Goal: Information Seeking & Learning: Learn about a topic

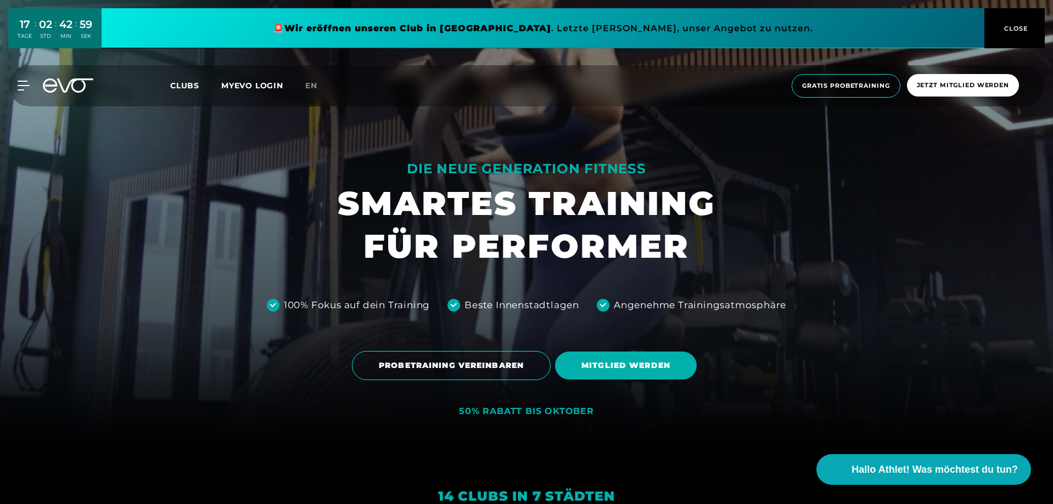
scroll to position [439, 0]
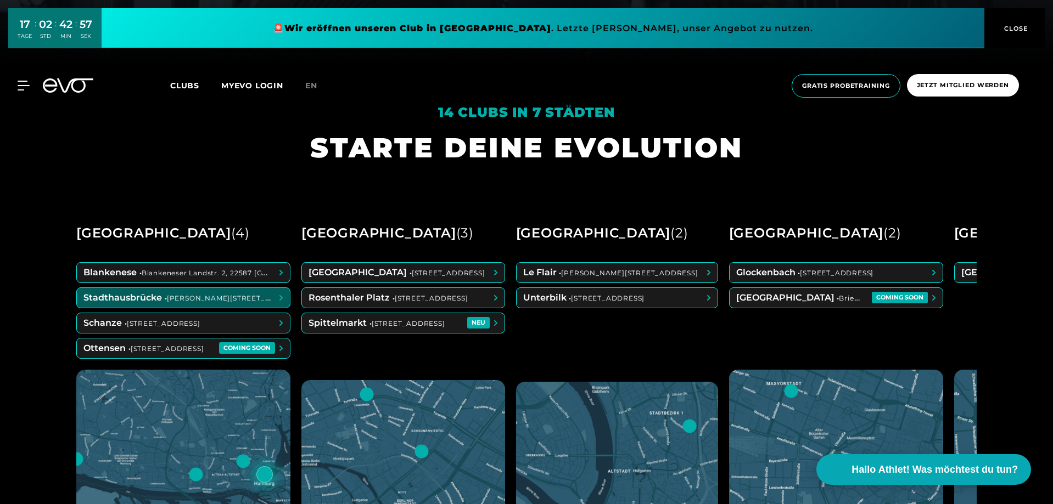
click at [130, 298] on span at bounding box center [183, 298] width 213 height 20
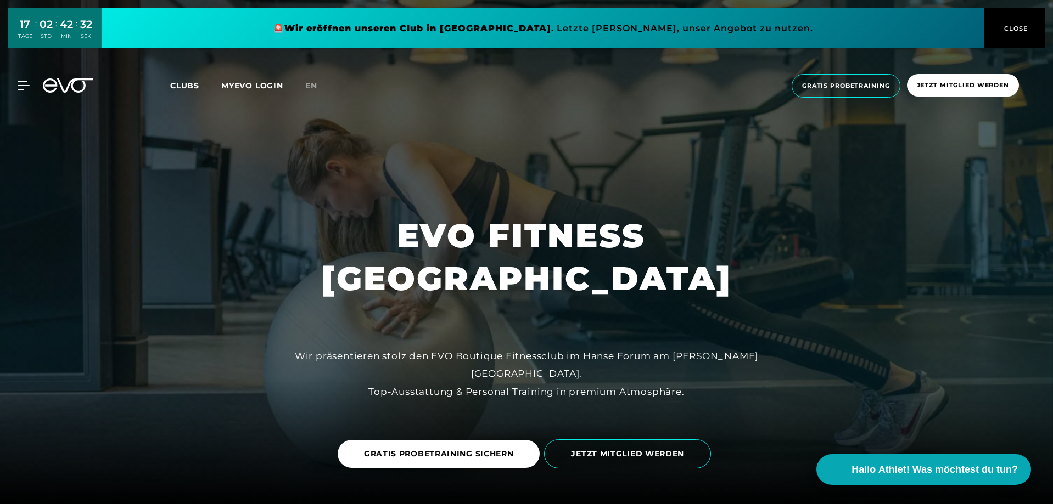
click at [8, 89] on div "MyEVO Login Über EVO Mitgliedschaften Probetraining TAGESPASS EVO Studios [GEOG…" at bounding box center [526, 86] width 1053 height 59
click at [18, 86] on icon at bounding box center [26, 86] width 16 height 10
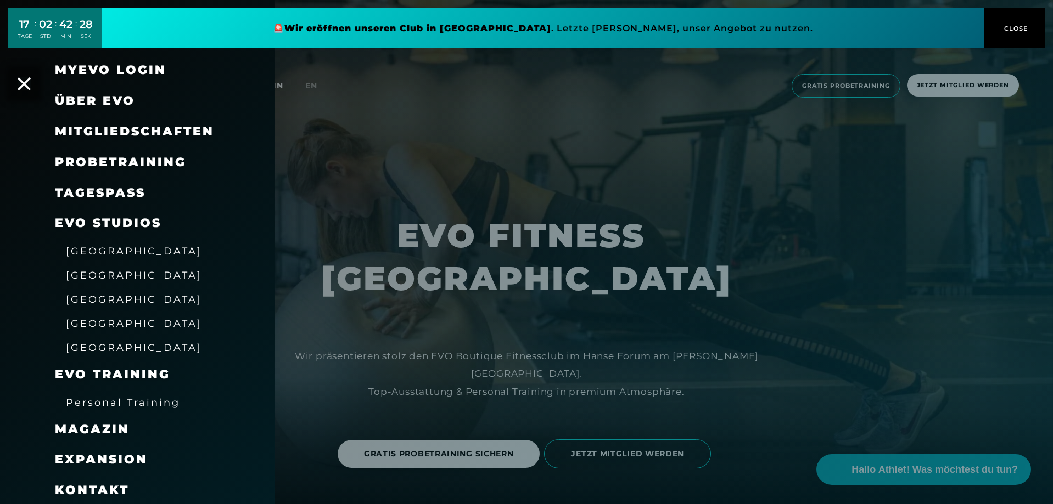
click at [111, 188] on link "TAGESPASS" at bounding box center [100, 193] width 91 height 15
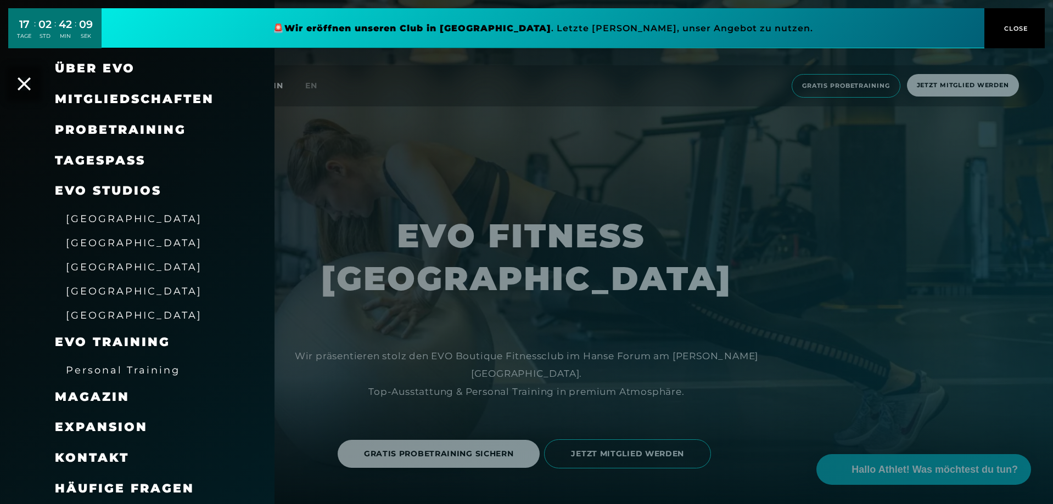
scroll to position [55, 0]
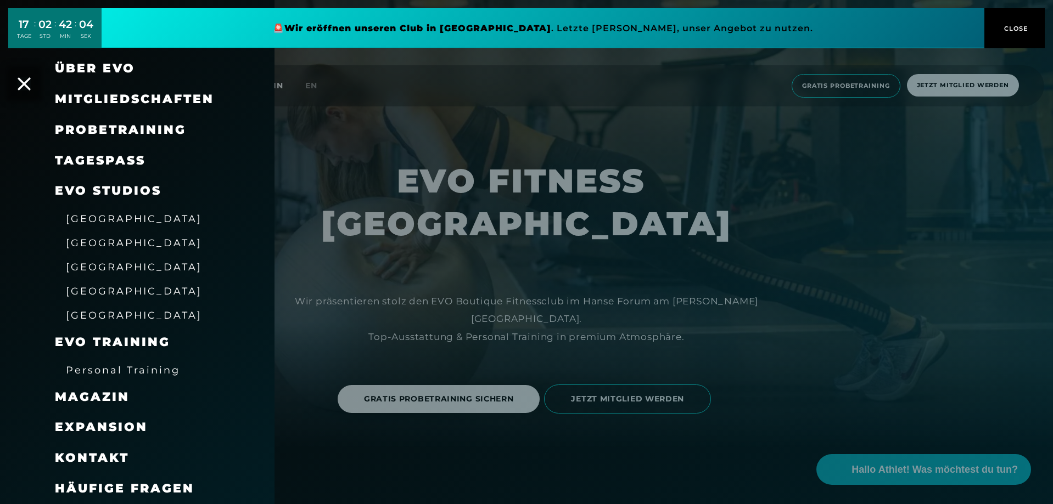
click at [106, 266] on span "[GEOGRAPHIC_DATA]" at bounding box center [134, 267] width 136 height 12
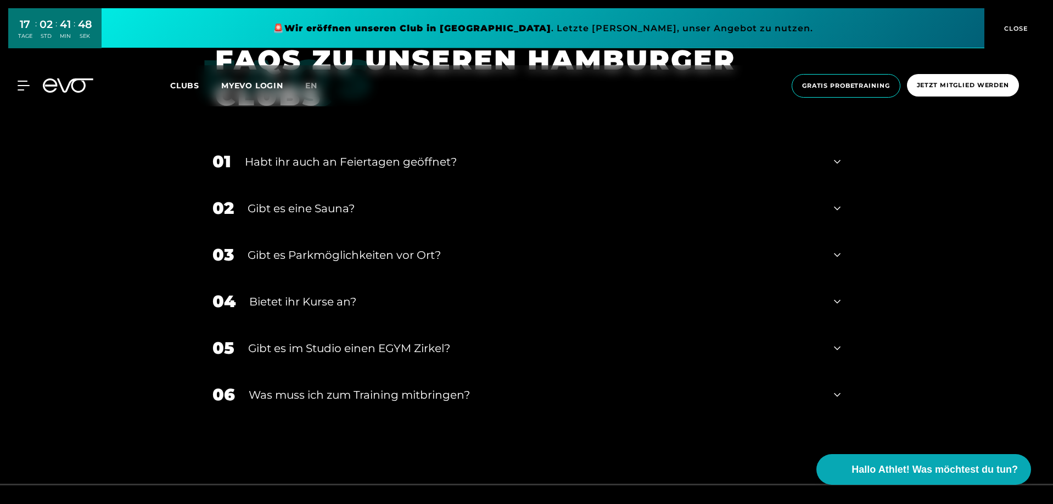
scroll to position [3733, 0]
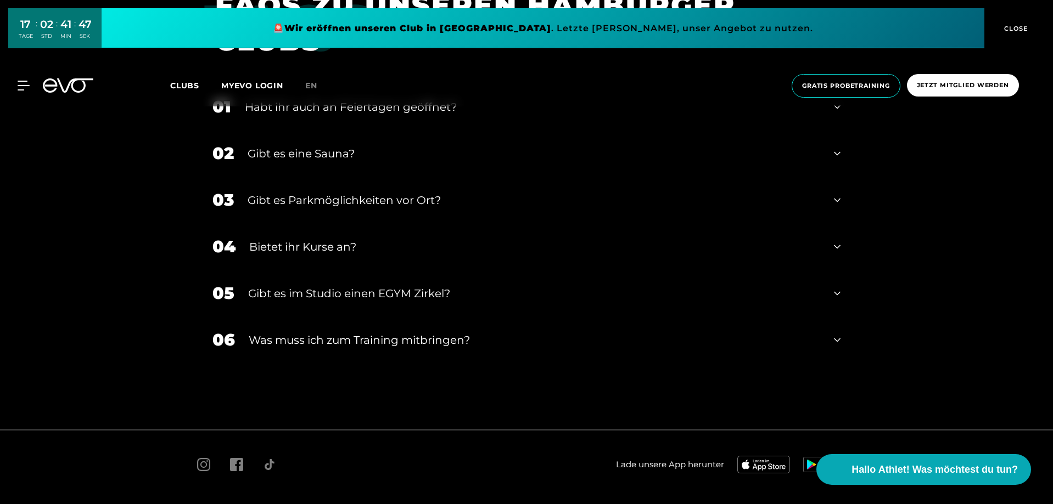
click at [327, 156] on div "Gibt es eine Sauna?" at bounding box center [534, 153] width 573 height 16
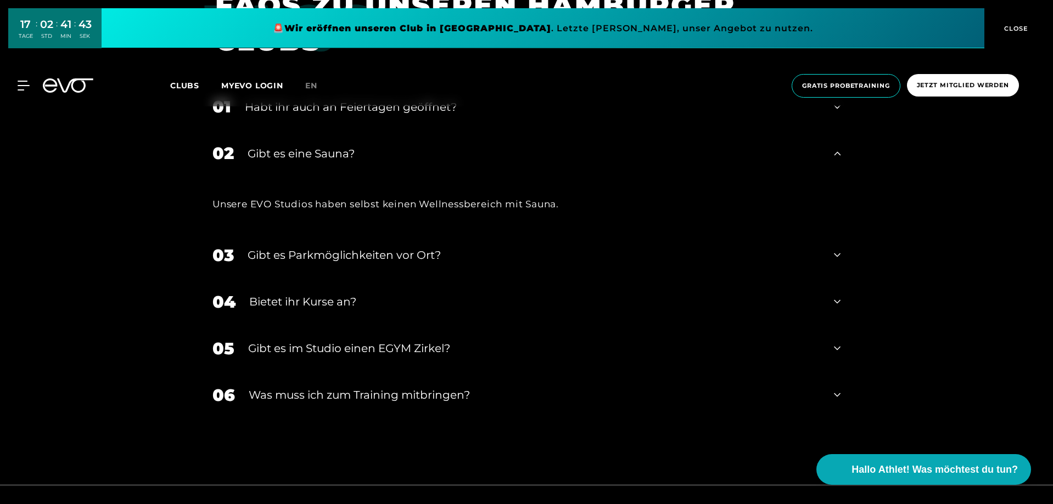
scroll to position [3788, 0]
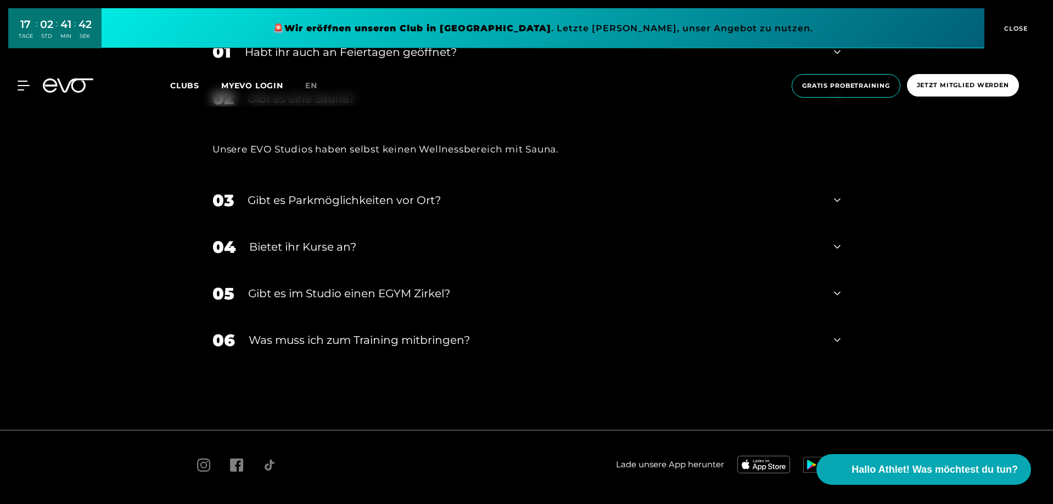
click at [308, 343] on div "Was muss ich zum Training mitbringen?" at bounding box center [534, 340] width 571 height 16
